Goal: Find specific page/section: Find specific page/section

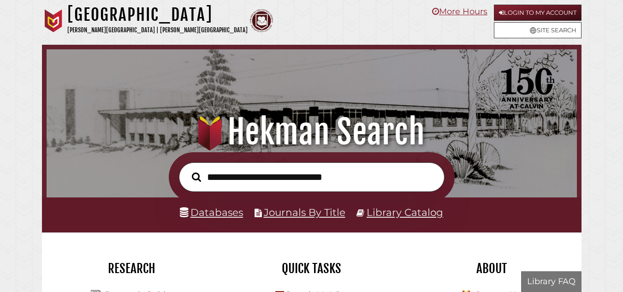
scroll to position [175, 526]
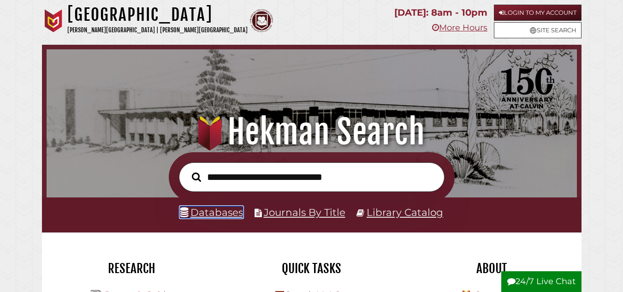
click at [235, 212] on link "Databases" at bounding box center [211, 212] width 63 height 12
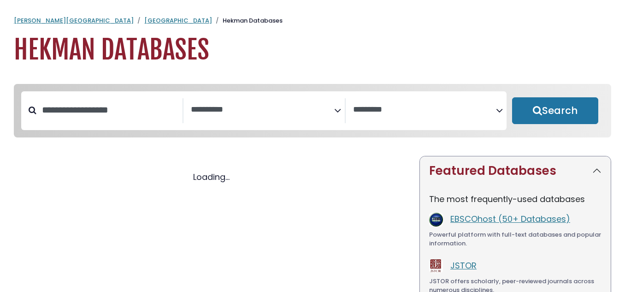
select select "Database Subject Filter"
select select "Database Vendors Filter"
select select "Database Subject Filter"
select select "Database Vendors Filter"
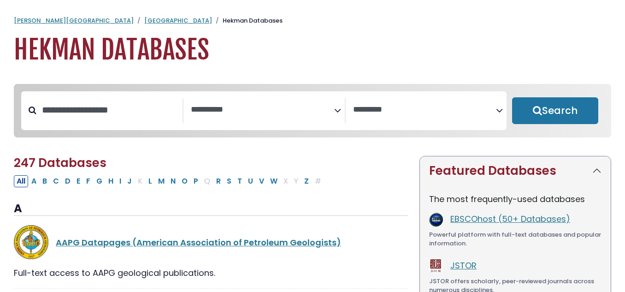
click at [252, 103] on span "Search filters" at bounding box center [262, 109] width 143 height 12
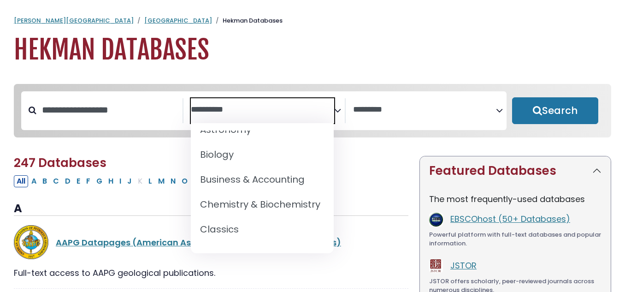
scroll to position [92, 0]
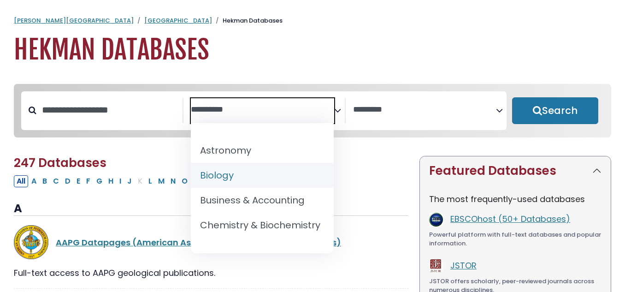
select select "*****"
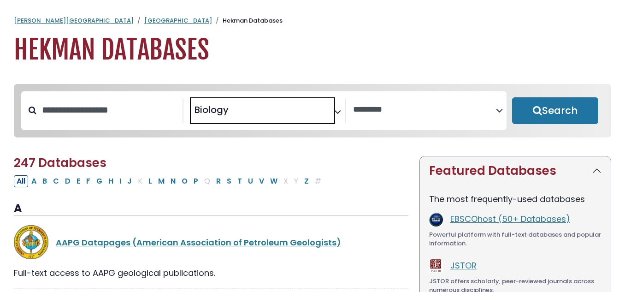
scroll to position [60, 0]
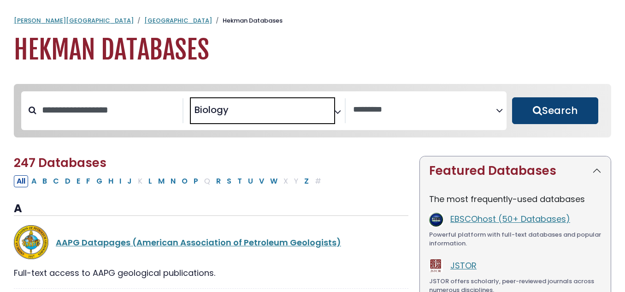
click at [567, 108] on button "Search" at bounding box center [555, 110] width 86 height 27
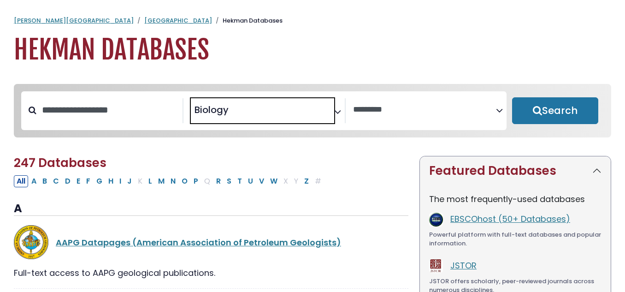
select select "Database Vendors Filter"
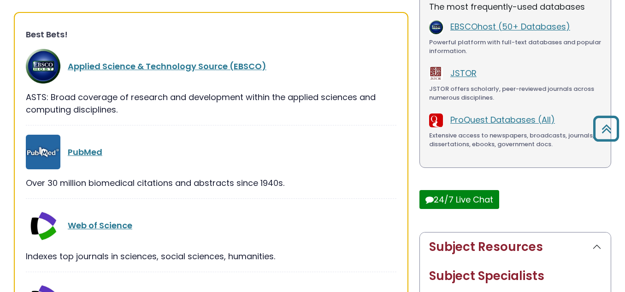
scroll to position [46, 0]
